Goal: Transaction & Acquisition: Book appointment/travel/reservation

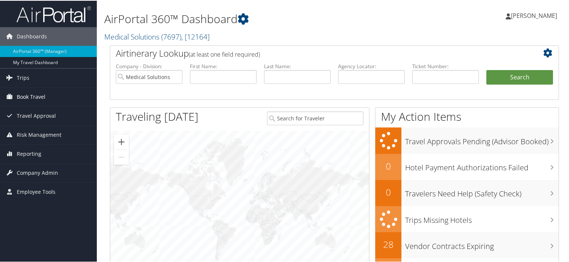
click at [45, 95] on span "Book Travel" at bounding box center [31, 96] width 29 height 19
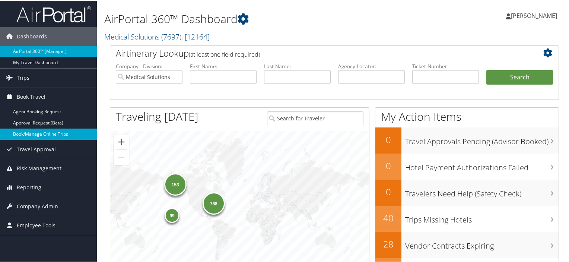
click at [40, 133] on link "Book/Manage Online Trips" at bounding box center [48, 133] width 97 height 11
